Goal: Information Seeking & Learning: Compare options

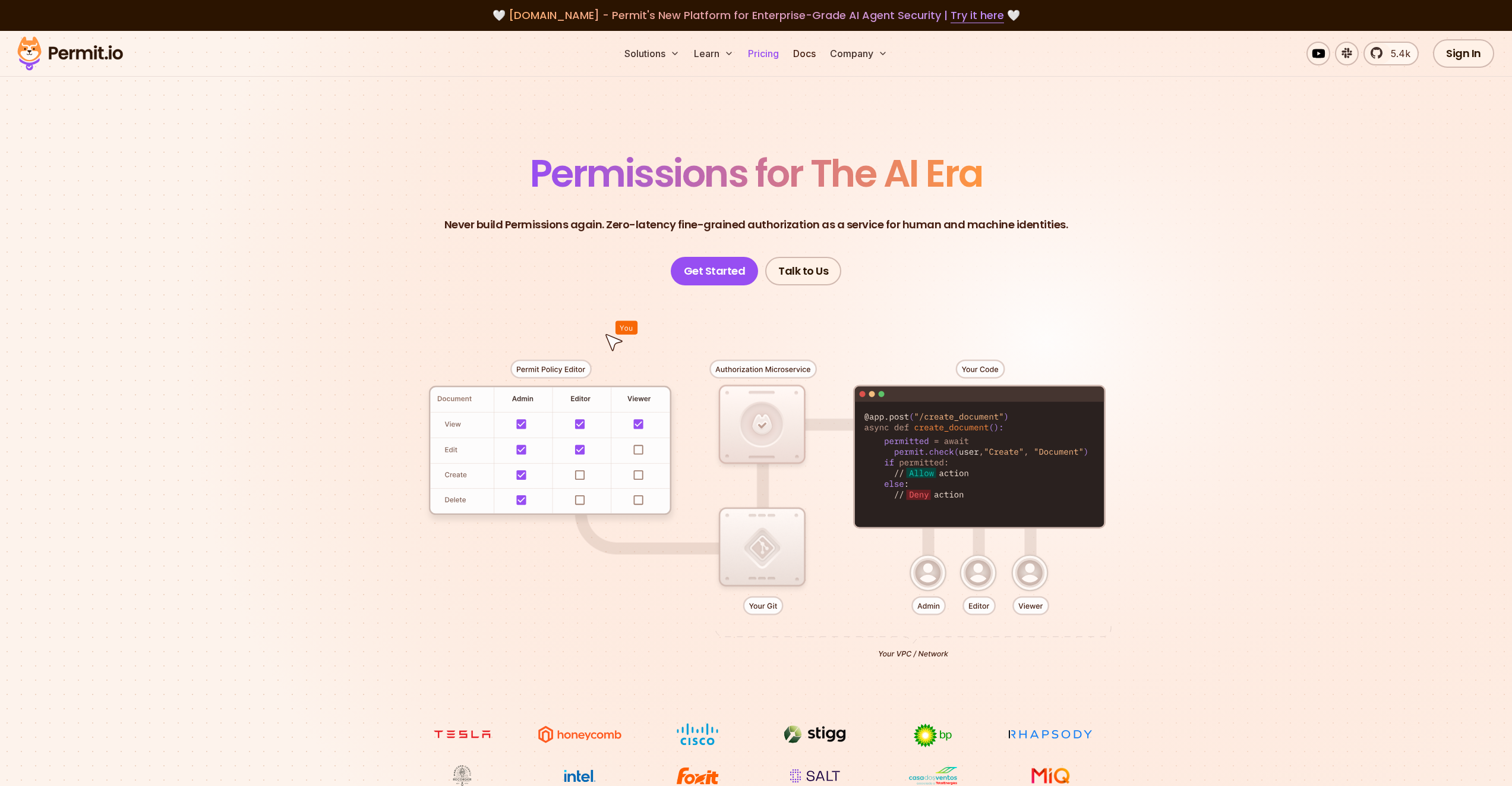
click at [760, 50] on link "Pricing" at bounding box center [763, 53] width 40 height 24
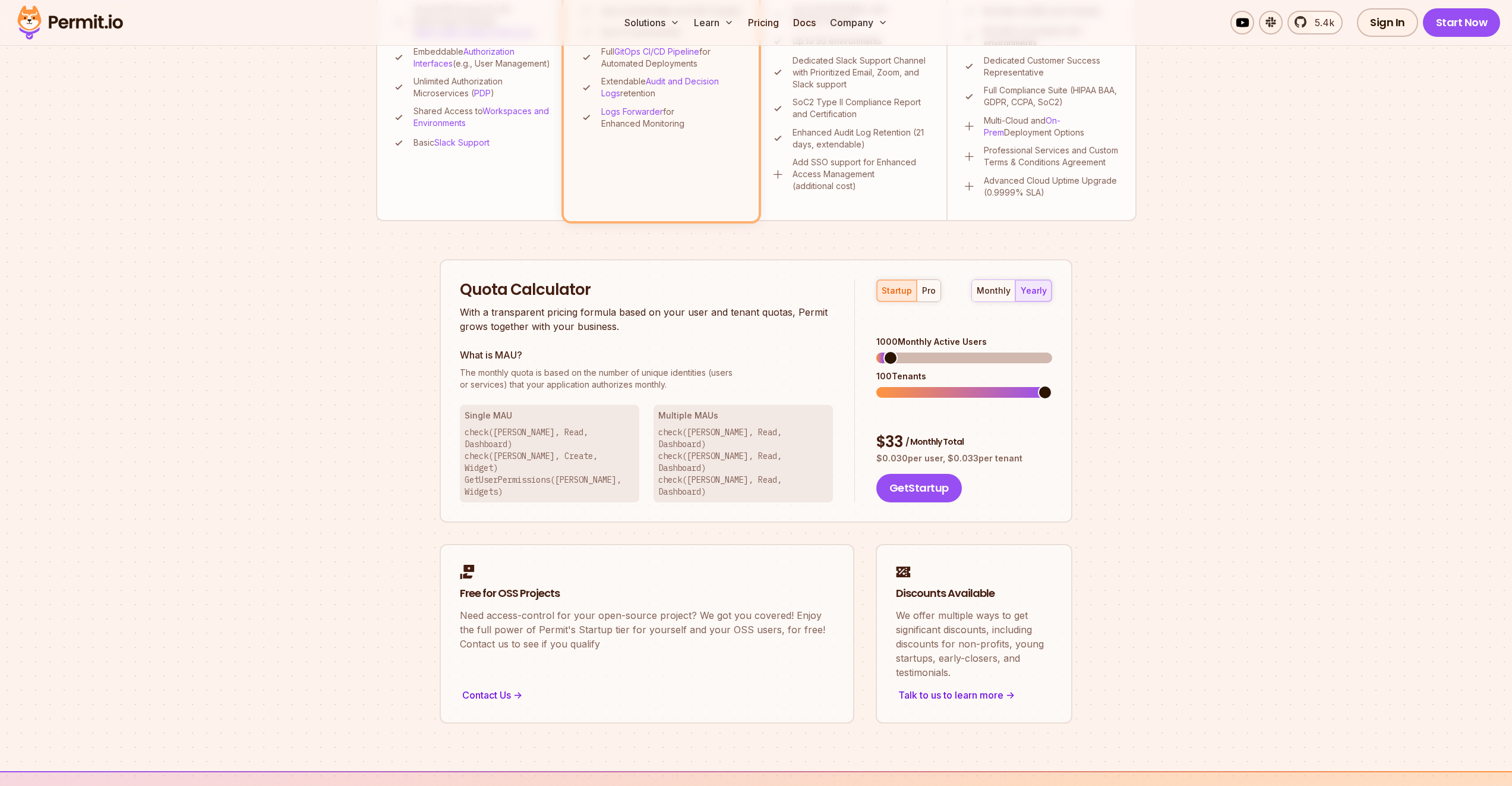
scroll to position [526, 0]
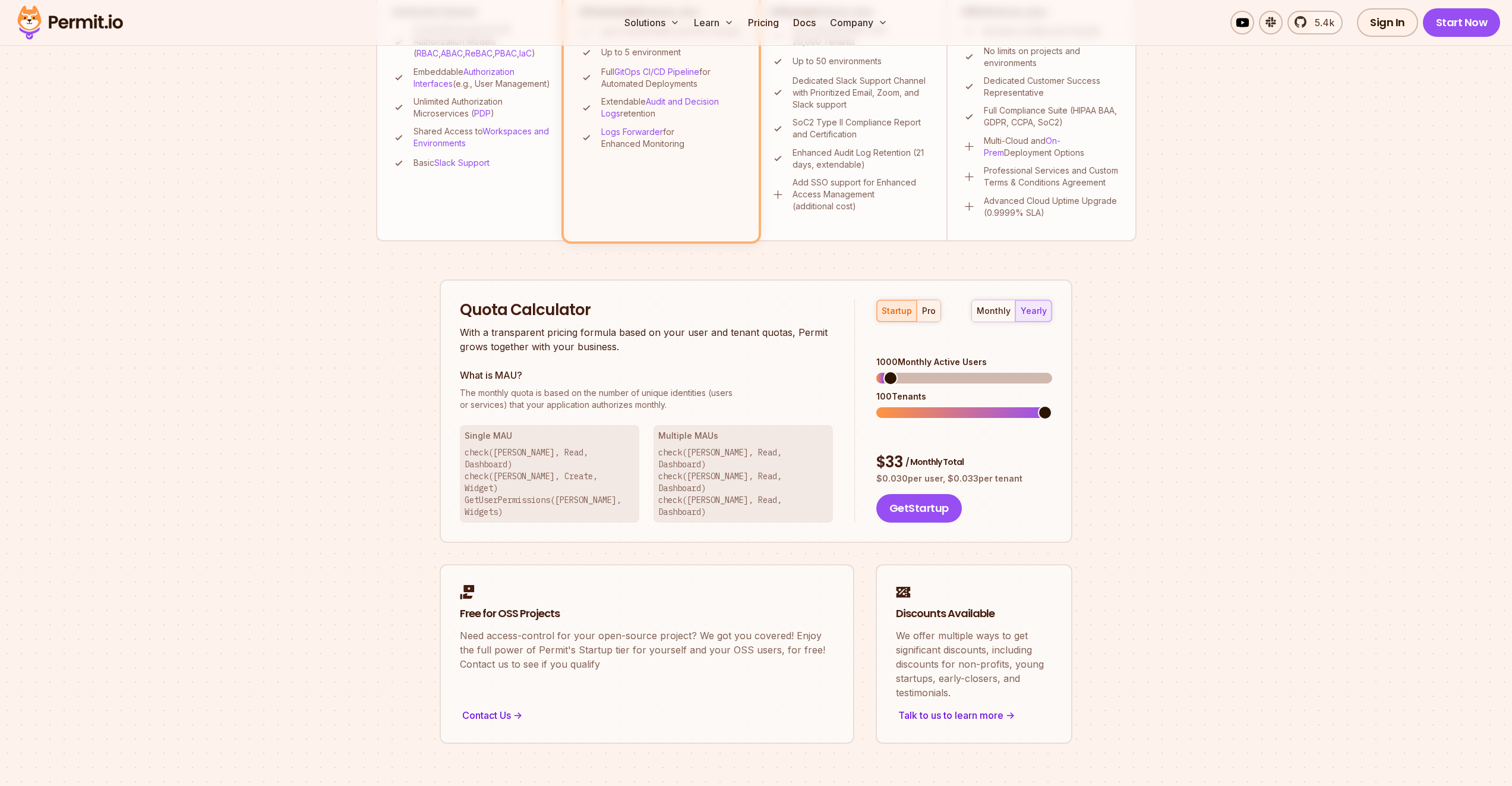
click at [935, 312] on button "pro" at bounding box center [928, 311] width 24 height 22
click at [893, 302] on button "startup" at bounding box center [896, 311] width 40 height 22
click at [1052, 372] on span at bounding box center [1045, 378] width 14 height 14
click at [923, 306] on div "pro" at bounding box center [928, 310] width 13 height 12
click at [902, 313] on div "startup" at bounding box center [897, 310] width 31 height 12
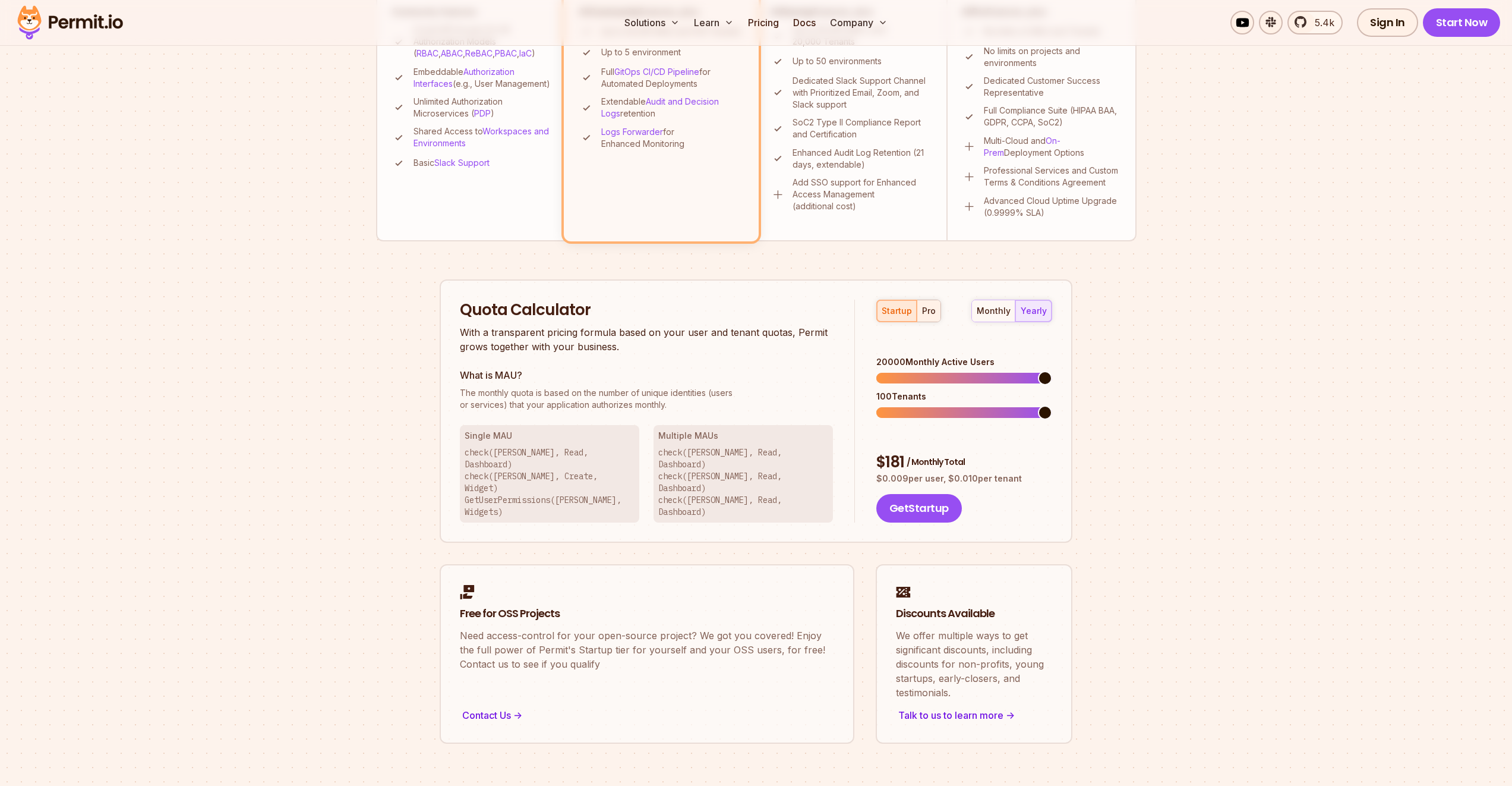
click at [930, 312] on div "pro" at bounding box center [928, 310] width 13 height 12
click at [920, 405] on span at bounding box center [924, 412] width 14 height 14
click at [1052, 371] on span at bounding box center [1045, 378] width 14 height 14
click at [876, 405] on span at bounding box center [883, 412] width 14 height 14
click at [1011, 317] on button "monthly" at bounding box center [994, 311] width 43 height 22
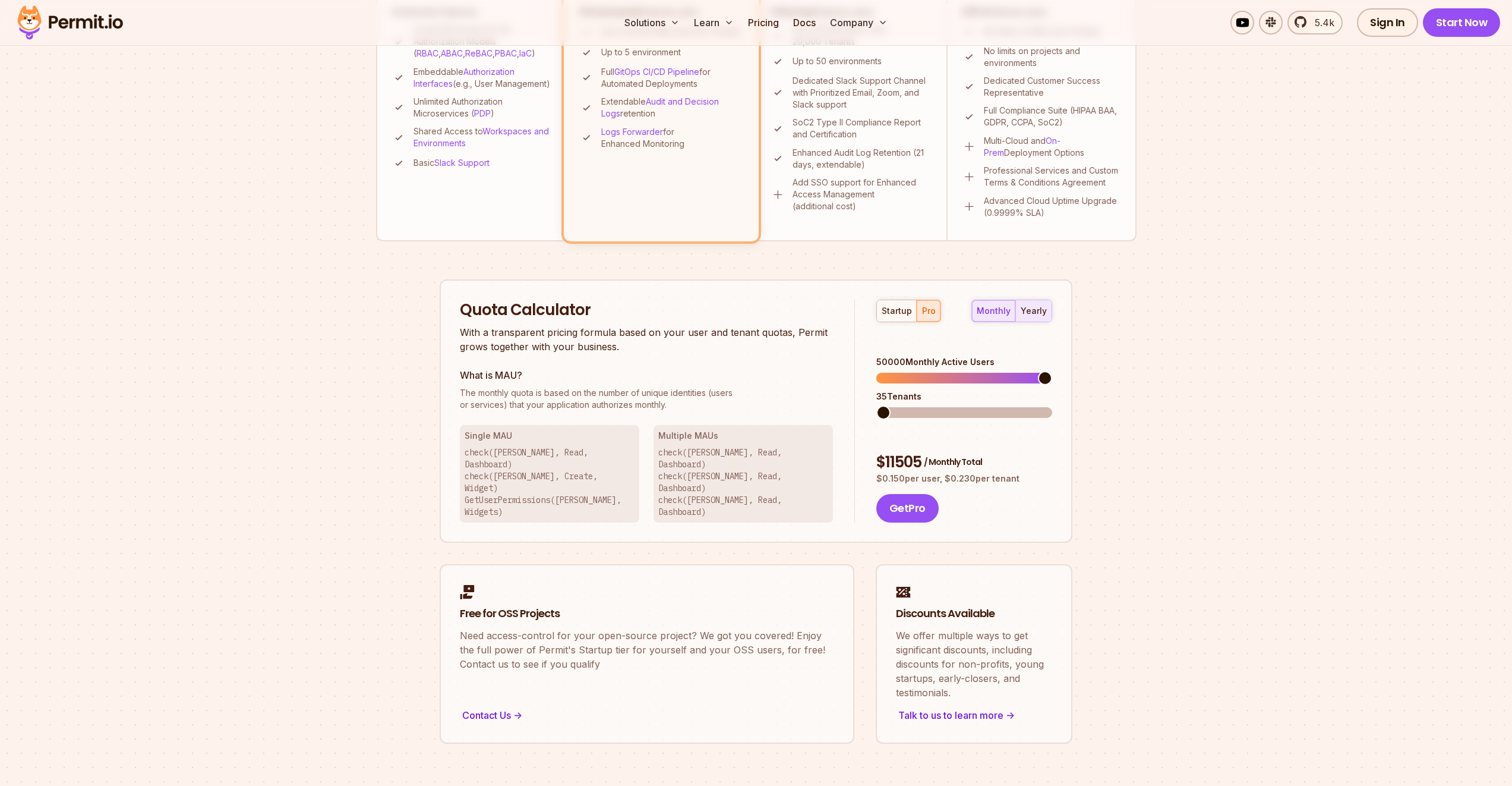
click at [1041, 311] on div "yearly" at bounding box center [1033, 310] width 26 height 12
click at [1005, 307] on div "monthly" at bounding box center [993, 310] width 34 height 12
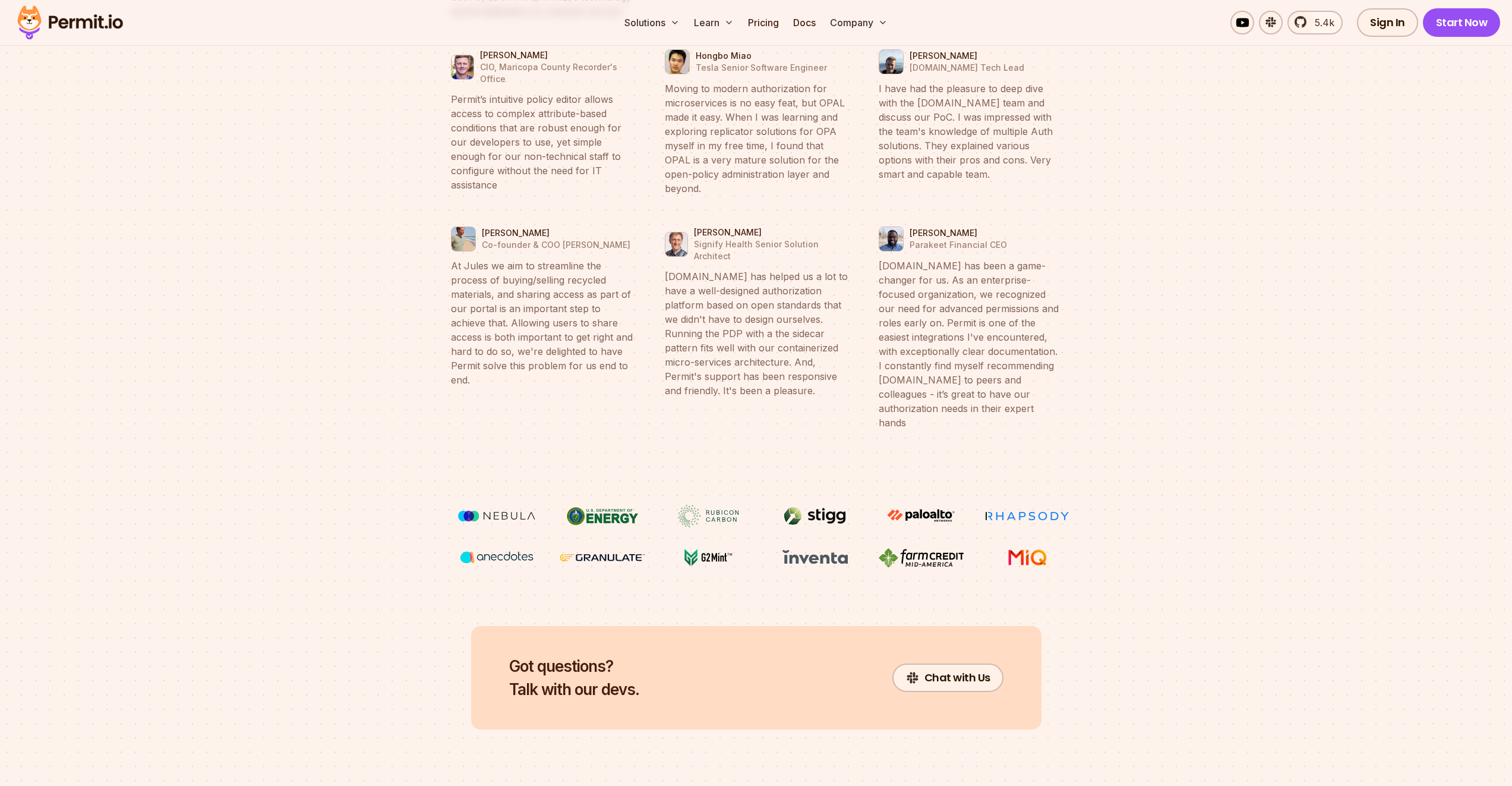
scroll to position [4435, 0]
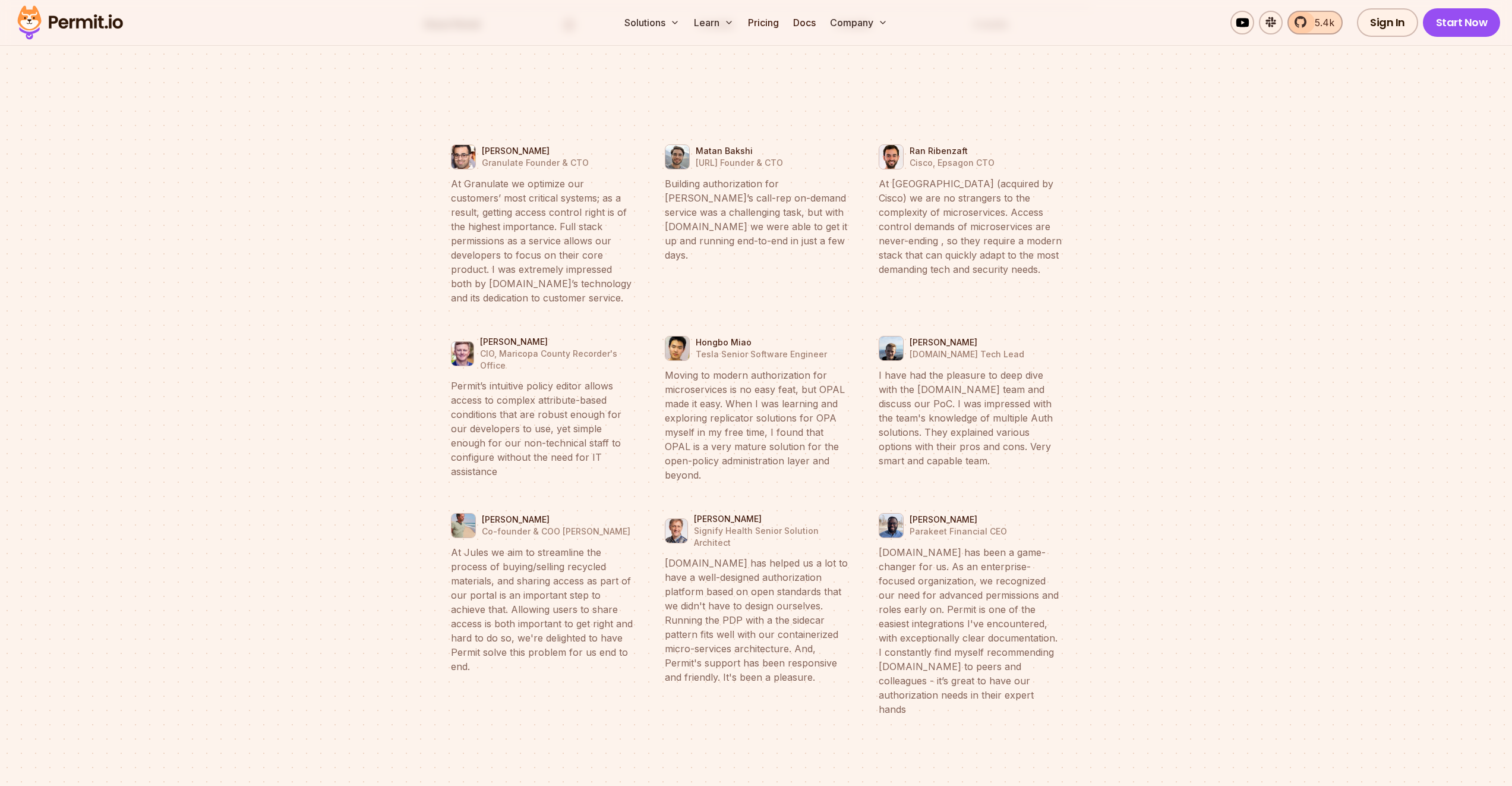
click at [1303, 27] on link "5.4k" at bounding box center [1315, 22] width 55 height 24
